Goal: Information Seeking & Learning: Learn about a topic

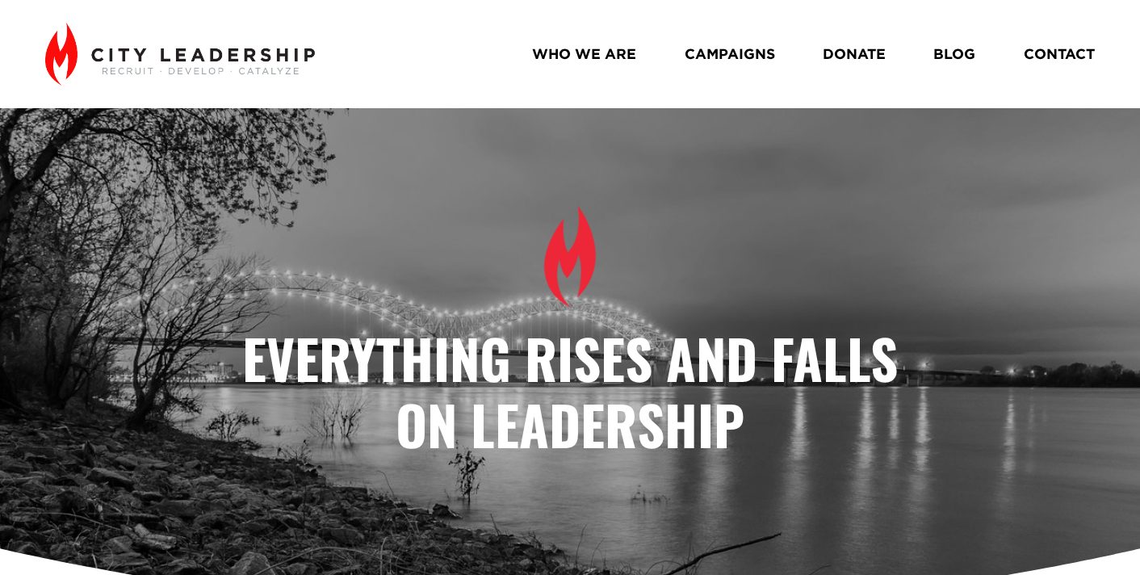
click at [951, 58] on link "BLOG" at bounding box center [955, 54] width 42 height 28
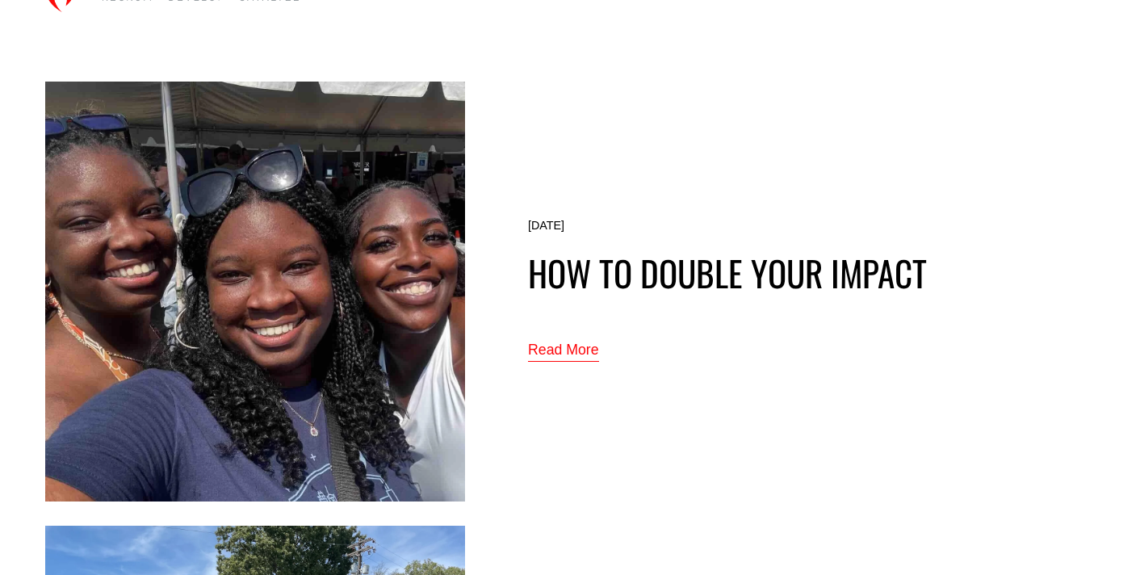
scroll to position [73, 0]
click at [313, 303] on img at bounding box center [255, 292] width 420 height 421
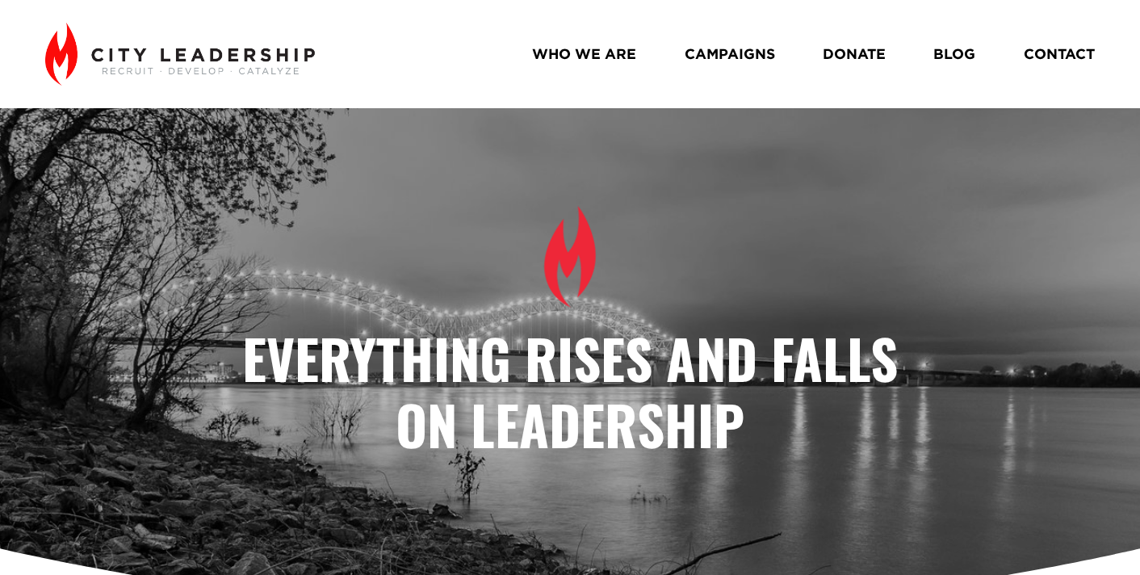
click at [607, 61] on link "WHO WE ARE" at bounding box center [584, 54] width 104 height 28
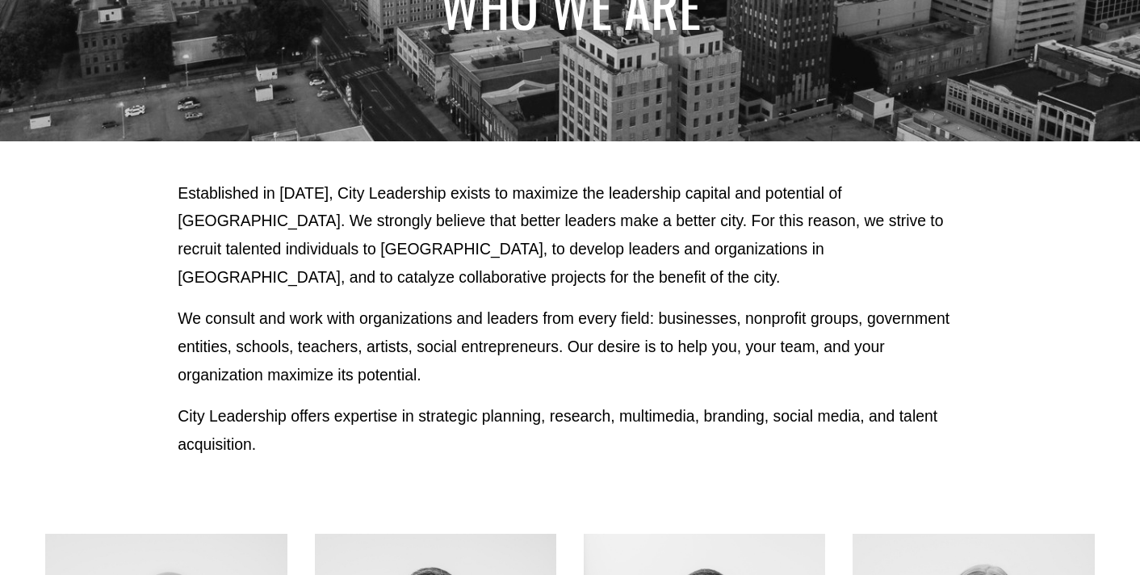
scroll to position [248, 0]
